Goal: Transaction & Acquisition: Subscribe to service/newsletter

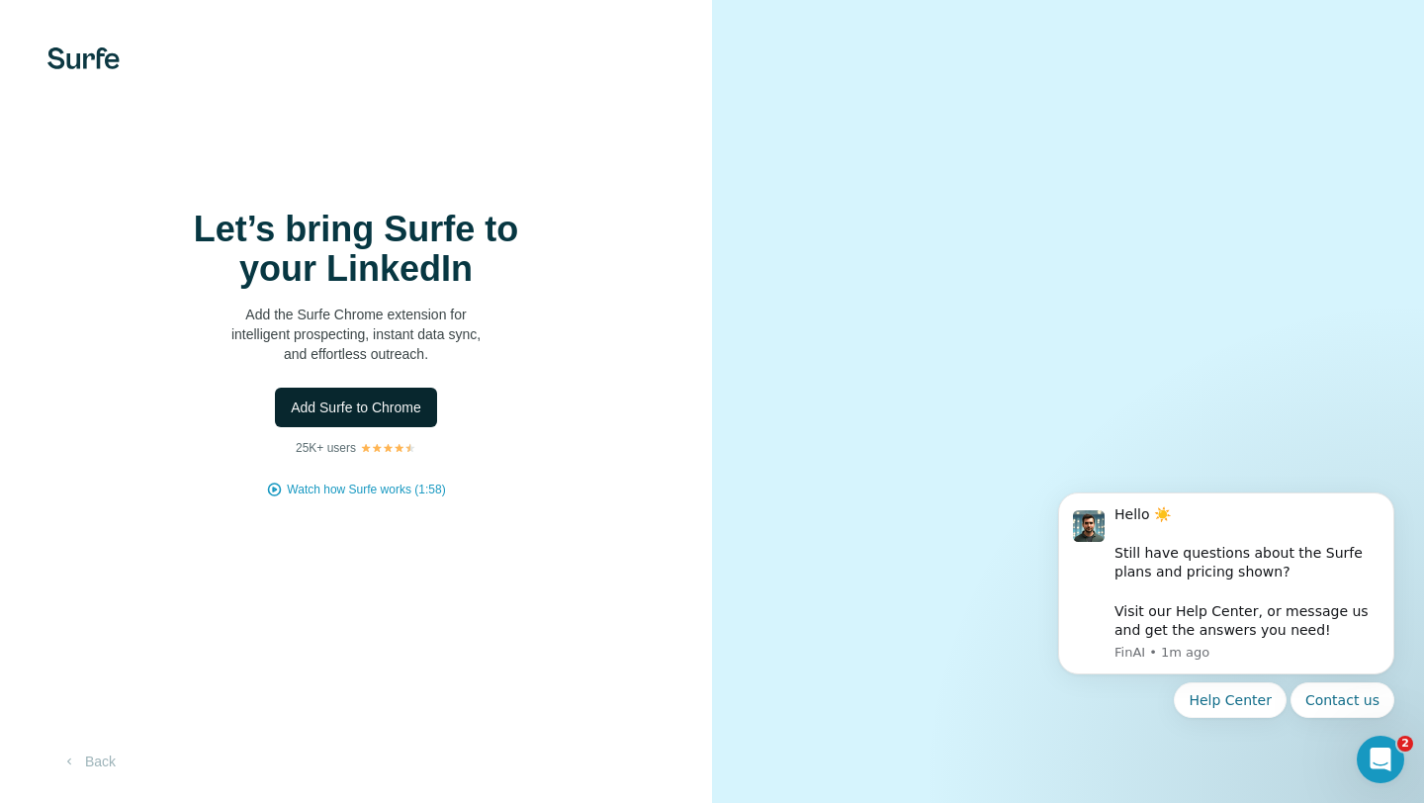
click at [366, 409] on span "Add Surfe to Chrome" at bounding box center [356, 408] width 131 height 20
click at [325, 495] on span "Watch how Surfe works (1:58)" at bounding box center [366, 490] width 158 height 18
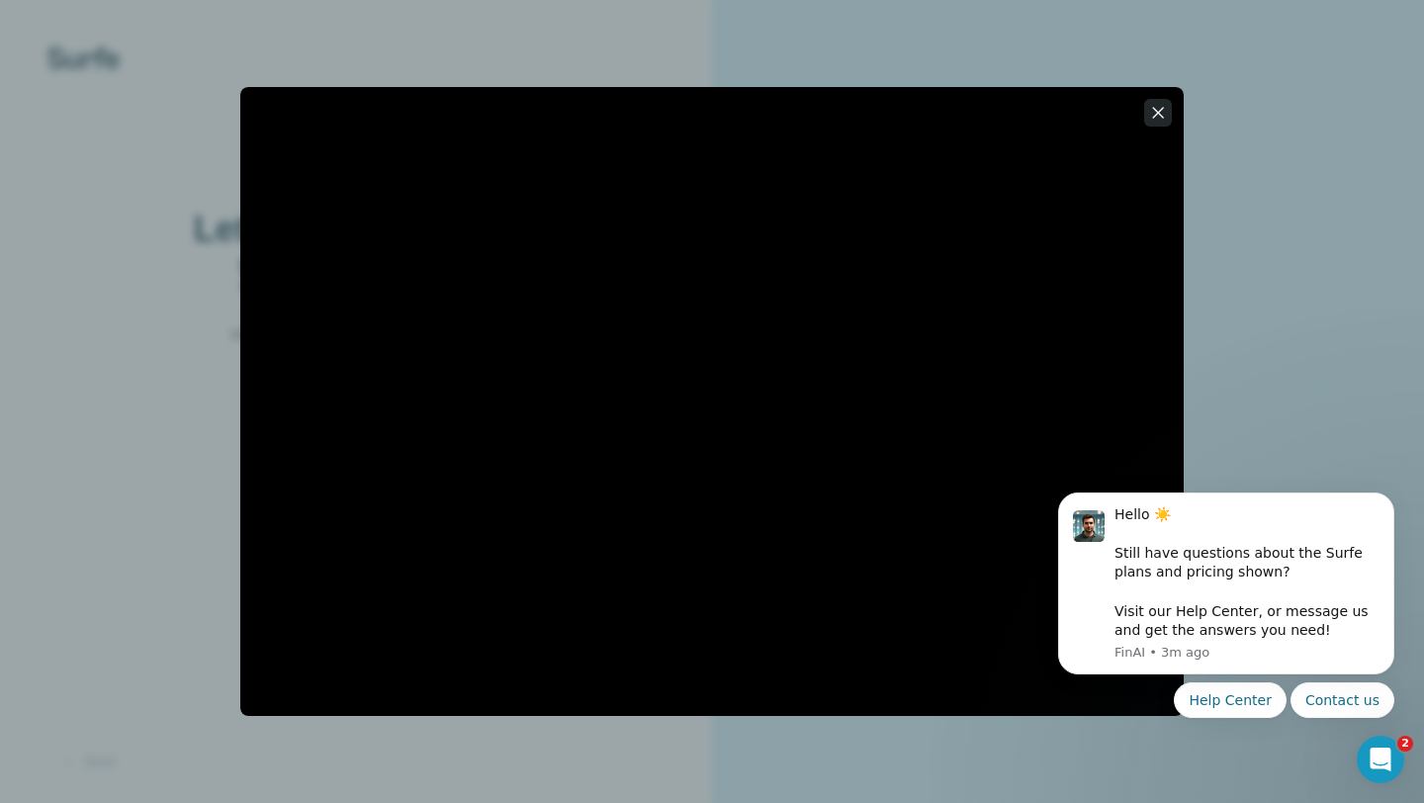
click at [1161, 120] on icon "button" at bounding box center [1158, 113] width 20 height 20
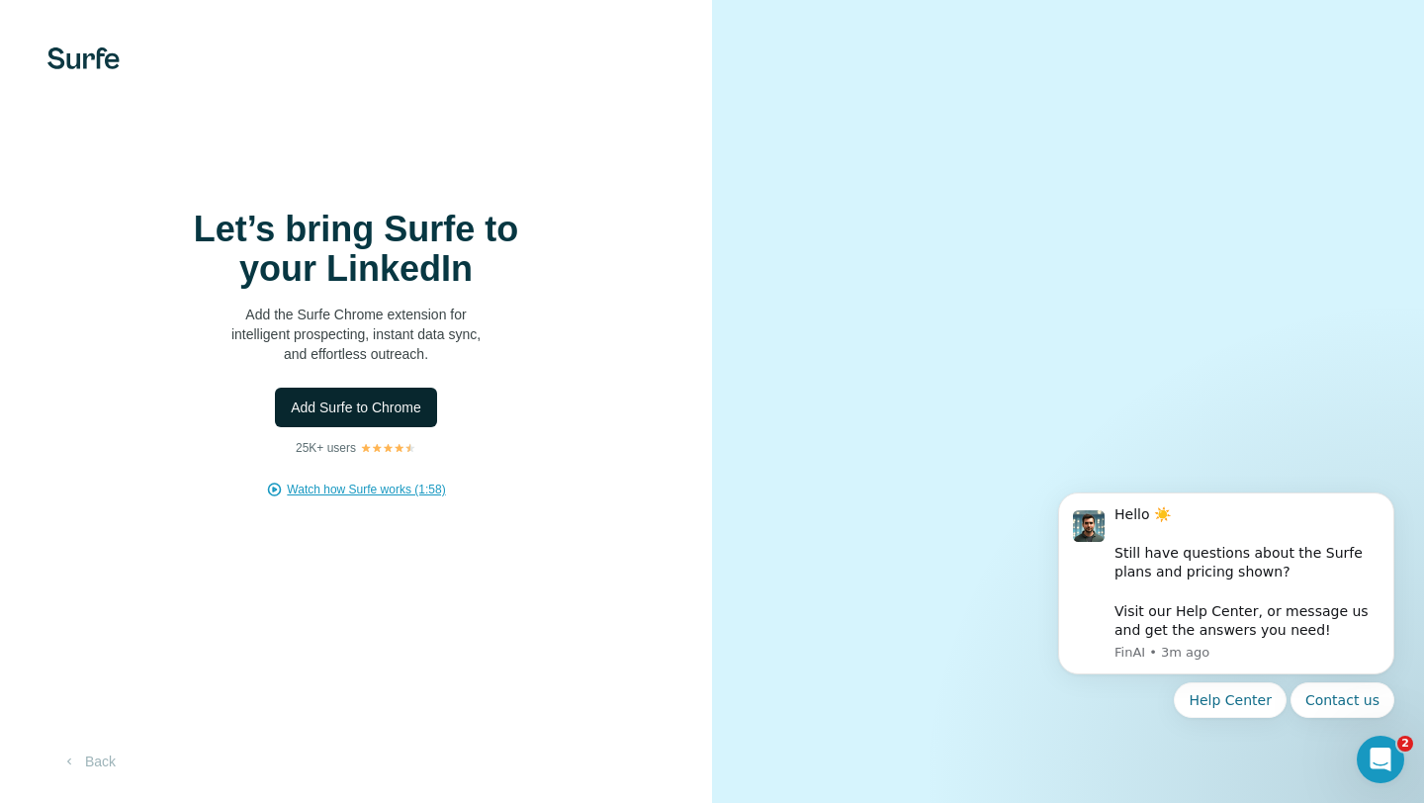
click at [387, 410] on span "Add Surfe to Chrome" at bounding box center [356, 408] width 131 height 20
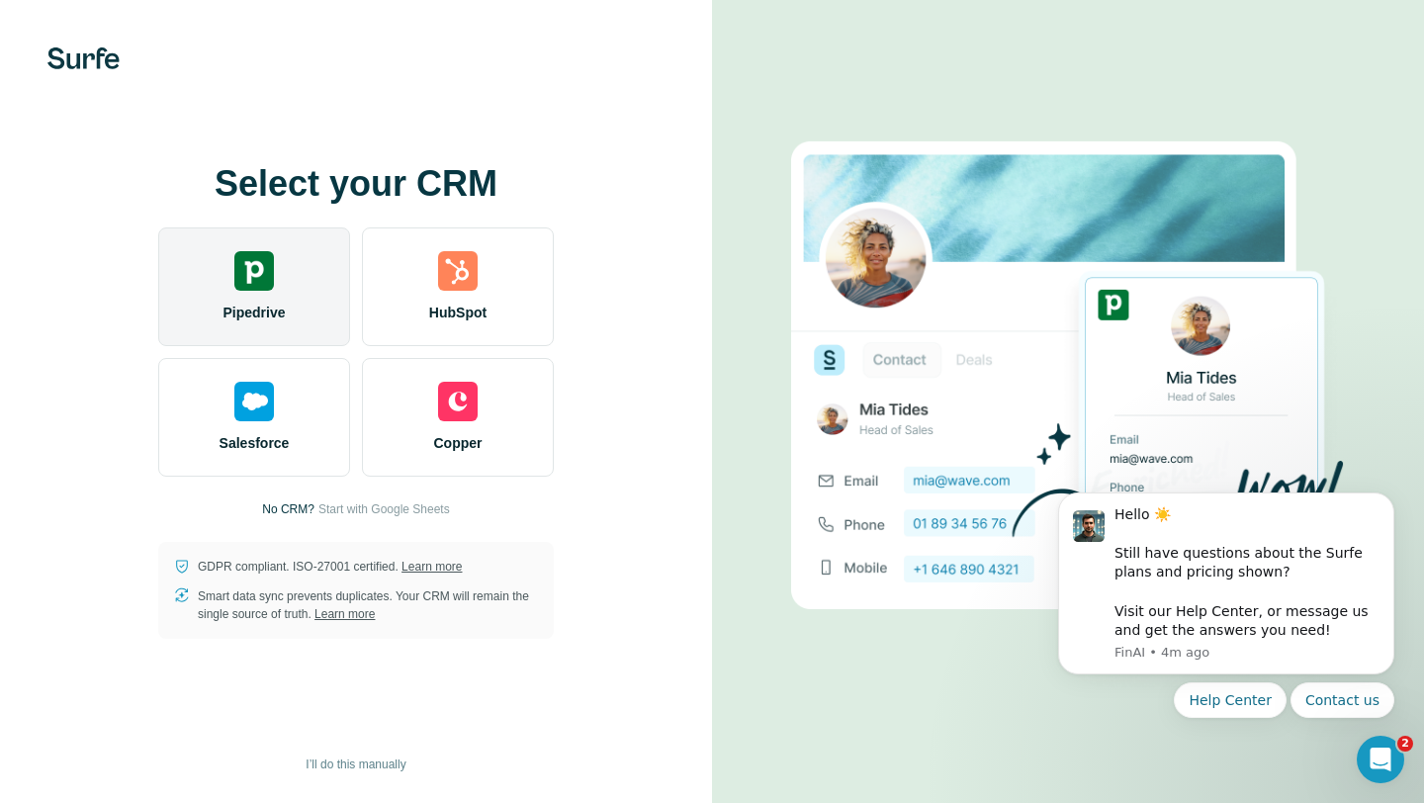
click at [285, 320] on span "Pipedrive" at bounding box center [254, 313] width 62 height 20
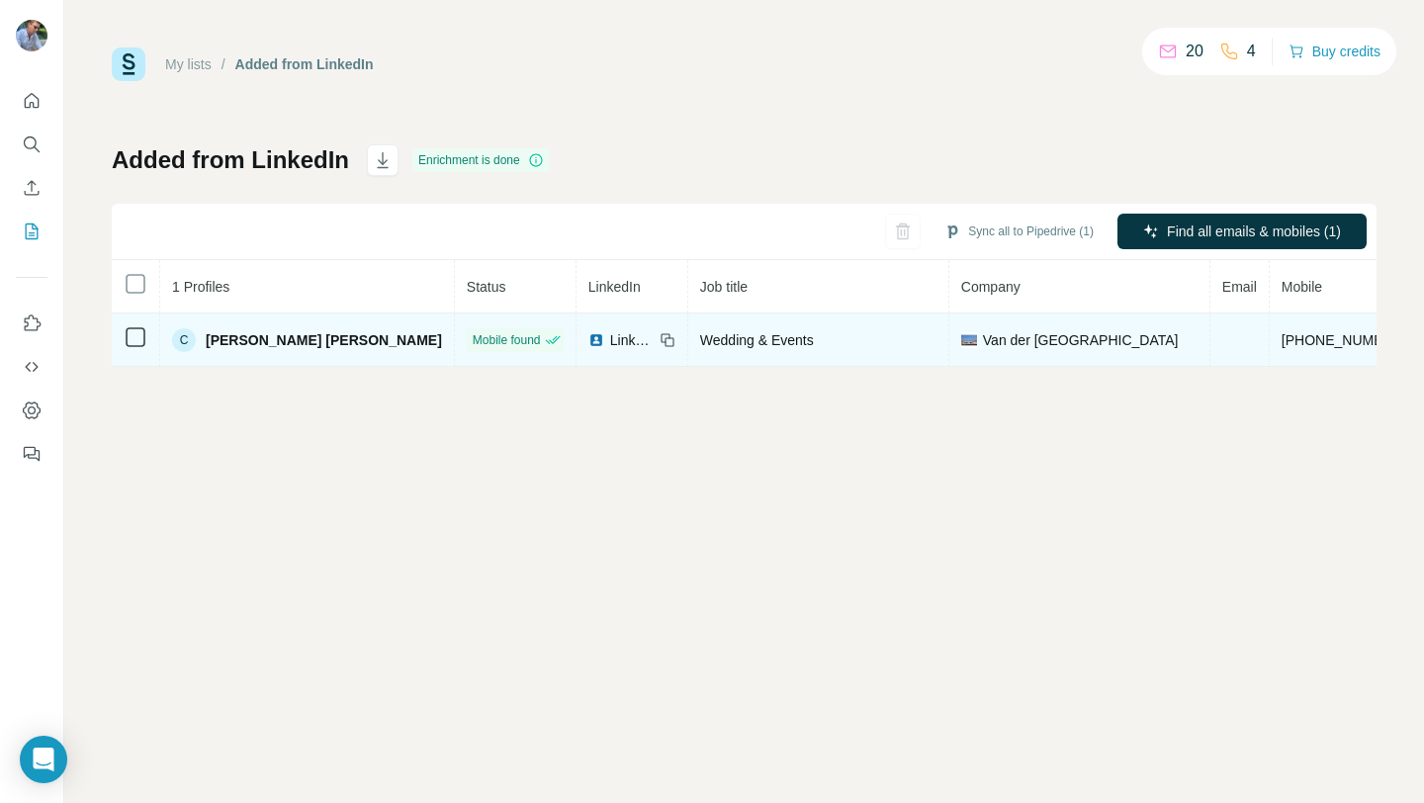
click at [218, 345] on span "[PERSON_NAME] [PERSON_NAME]" at bounding box center [324, 340] width 236 height 20
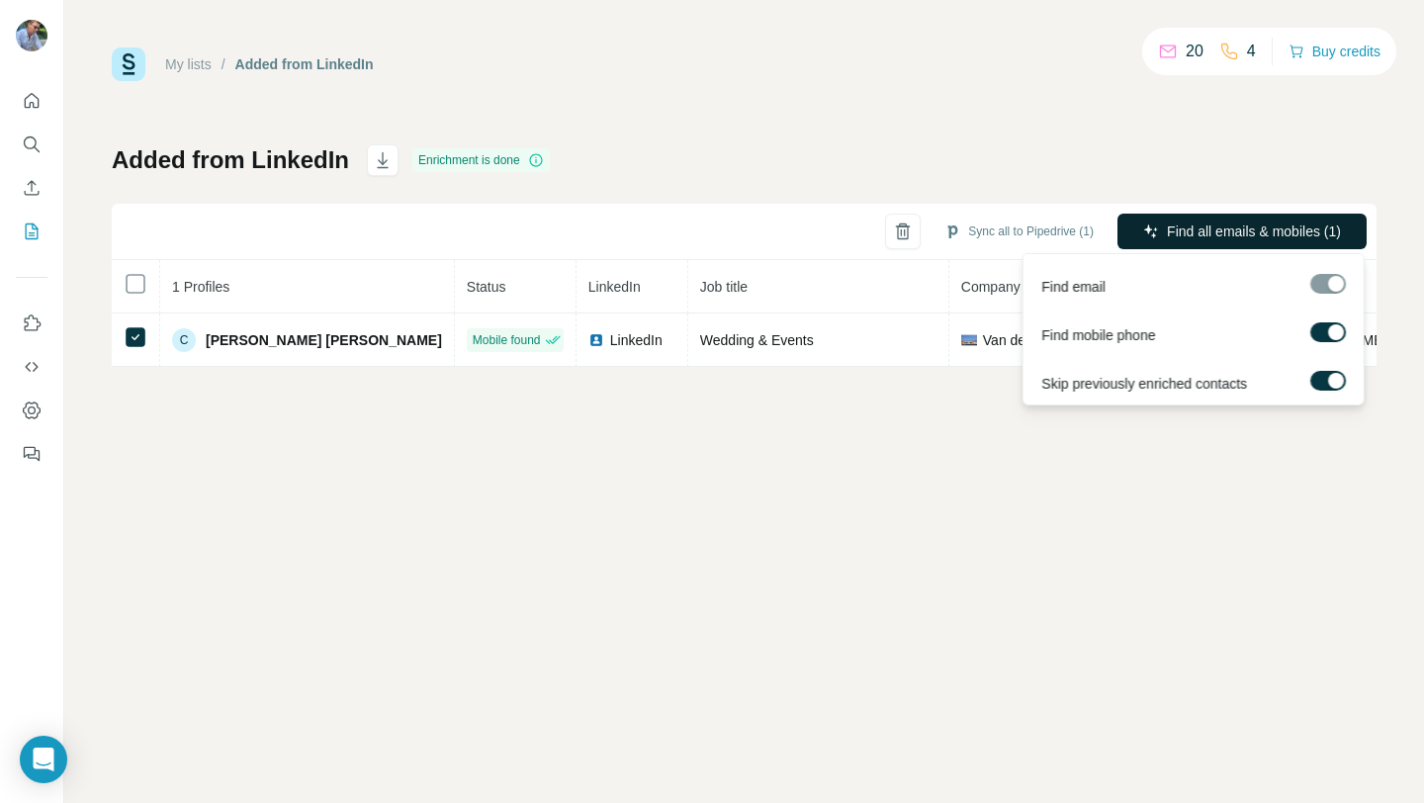
click at [1216, 230] on span "Find all emails & mobiles (1)" at bounding box center [1254, 232] width 174 height 20
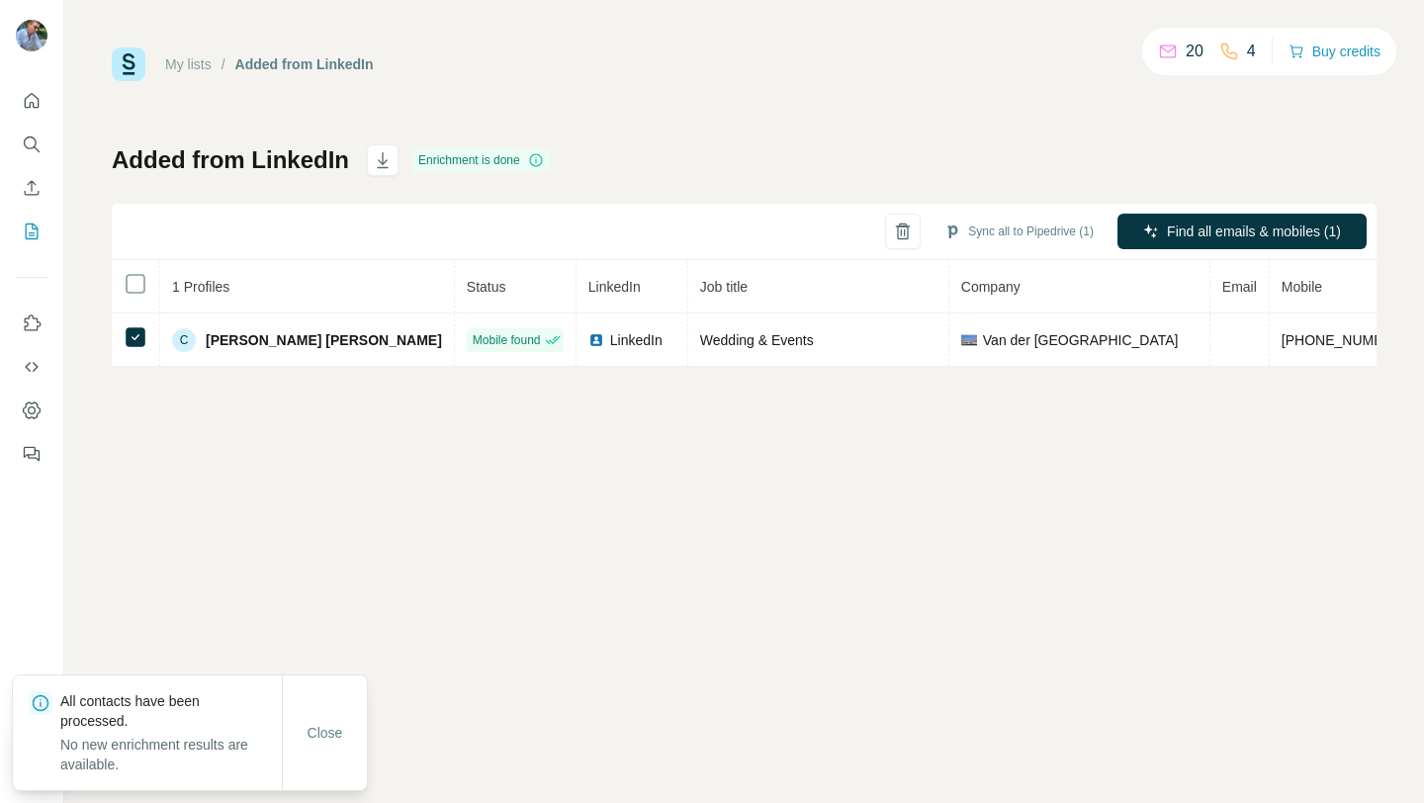
click at [805, 587] on div "My lists / Added from LinkedIn 20 4 Buy credits Added from LinkedIn Enrichment …" at bounding box center [744, 401] width 1360 height 803
